Goal: Transaction & Acquisition: Purchase product/service

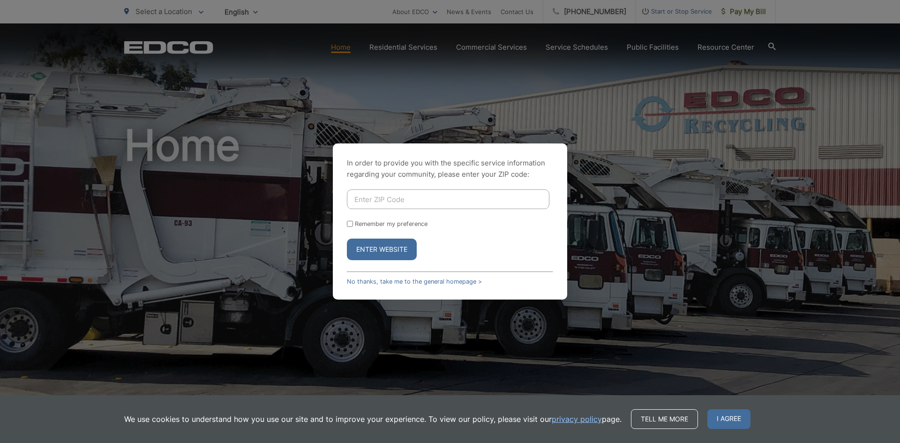
click at [399, 198] on input "Enter ZIP Code" at bounding box center [448, 199] width 202 height 20
type input "92028"
click at [354, 227] on form "92028 Remember my preference Enter Website" at bounding box center [450, 224] width 206 height 71
click at [350, 224] on input "Remember my preference" at bounding box center [350, 224] width 6 height 6
checkbox input "true"
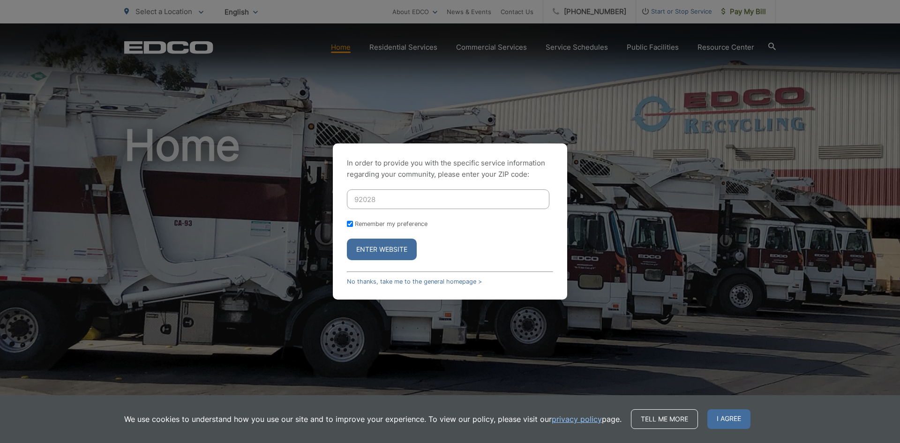
click at [361, 245] on button "Enter Website" at bounding box center [382, 249] width 70 height 22
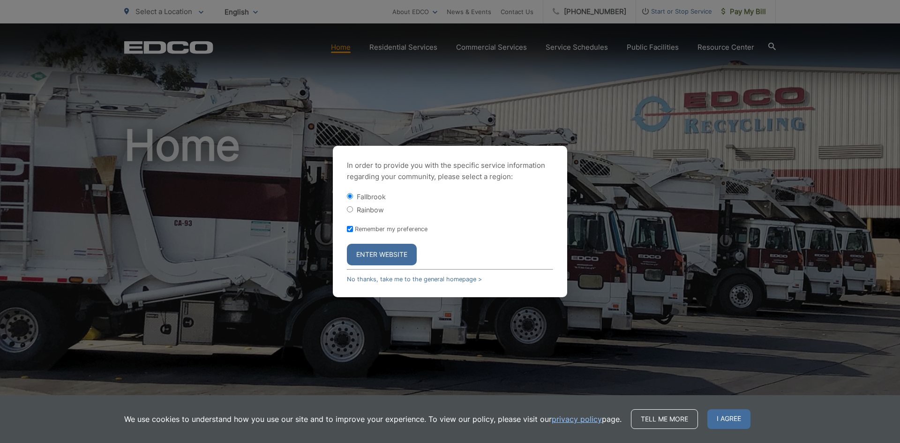
click at [364, 258] on button "Enter Website" at bounding box center [382, 255] width 70 height 22
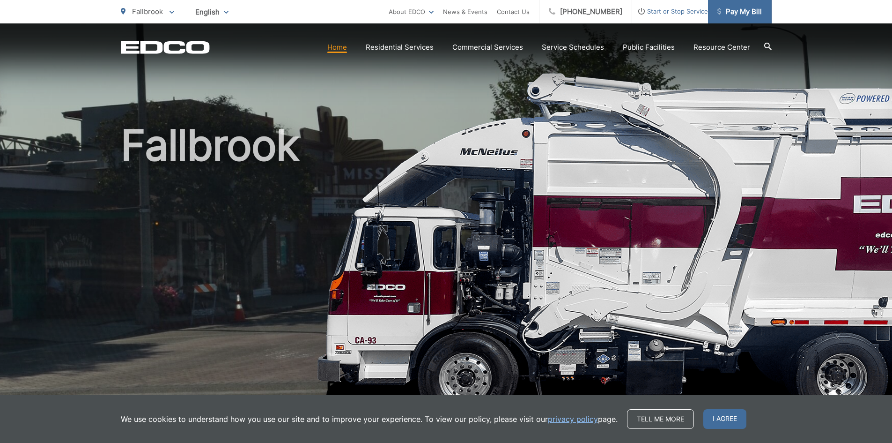
click at [735, 9] on span "Pay My Bill" at bounding box center [740, 11] width 45 height 11
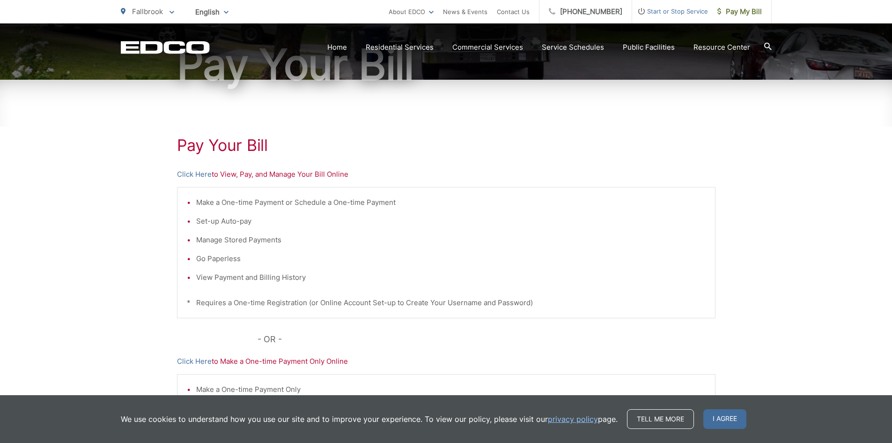
scroll to position [141, 0]
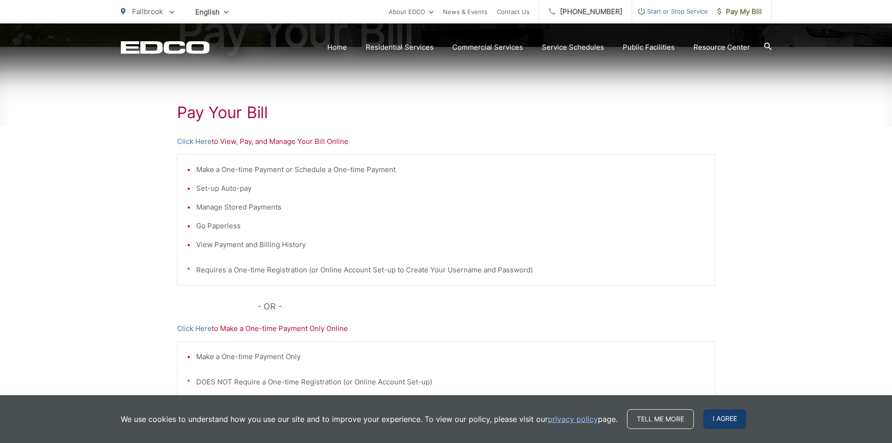
click at [711, 422] on span "I agree" at bounding box center [725, 419] width 43 height 20
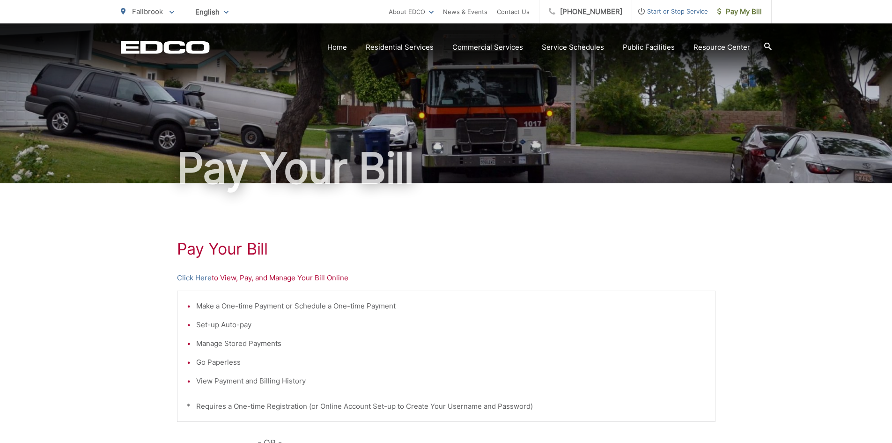
scroll to position [0, 0]
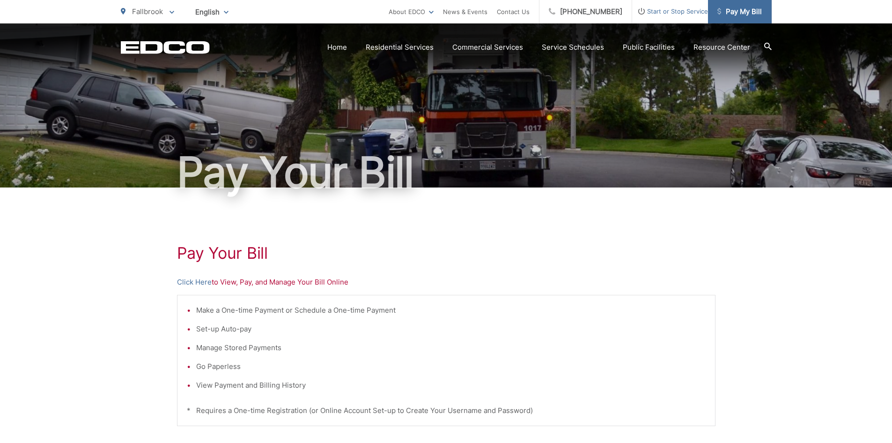
click at [743, 15] on span "Pay My Bill" at bounding box center [740, 11] width 45 height 11
click at [228, 284] on p "Click Here to View, Pay, and Manage Your Bill Online" at bounding box center [446, 281] width 539 height 11
click at [205, 282] on link "Click Here" at bounding box center [194, 281] width 35 height 11
